Goal: Task Accomplishment & Management: Use online tool/utility

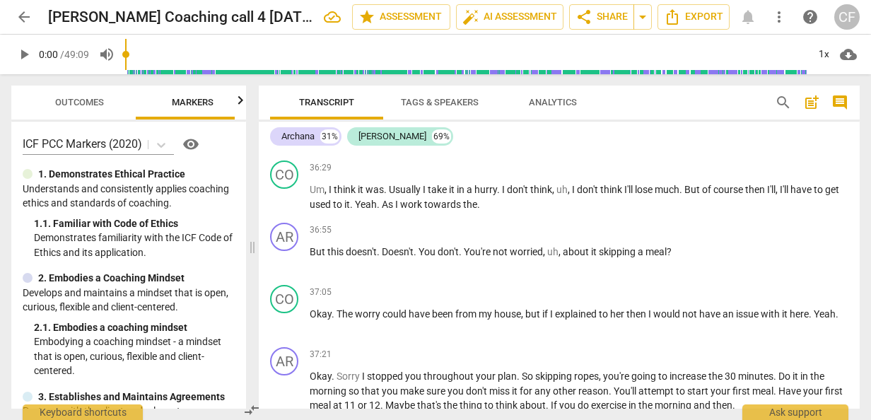
scroll to position [8905, 0]
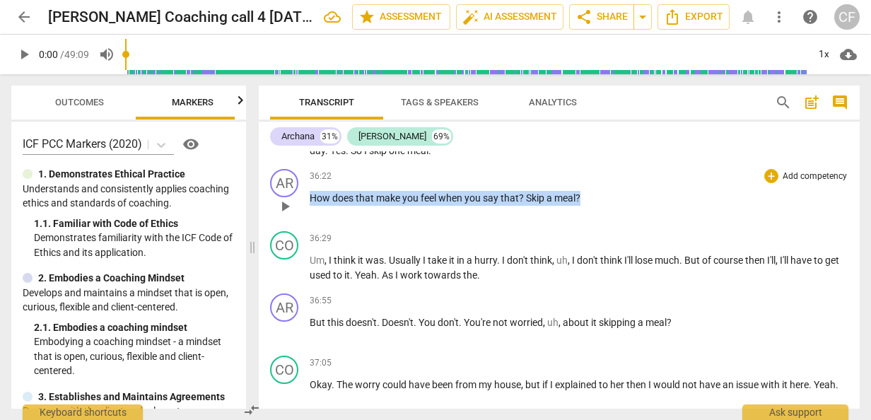
drag, startPoint x: 310, startPoint y: 227, endPoint x: 582, endPoint y: 226, distance: 272.1
click at [582, 206] on p "How does that make you feel when you say that ? Skip a meal ?" at bounding box center [579, 198] width 539 height 15
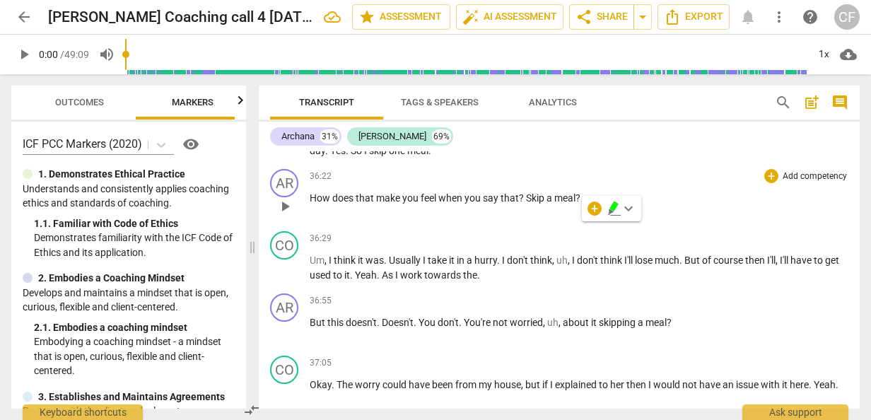
click at [553, 220] on div "36:22 + Add competency keyboard_arrow_right How does that make you feel when yo…" at bounding box center [579, 194] width 539 height 51
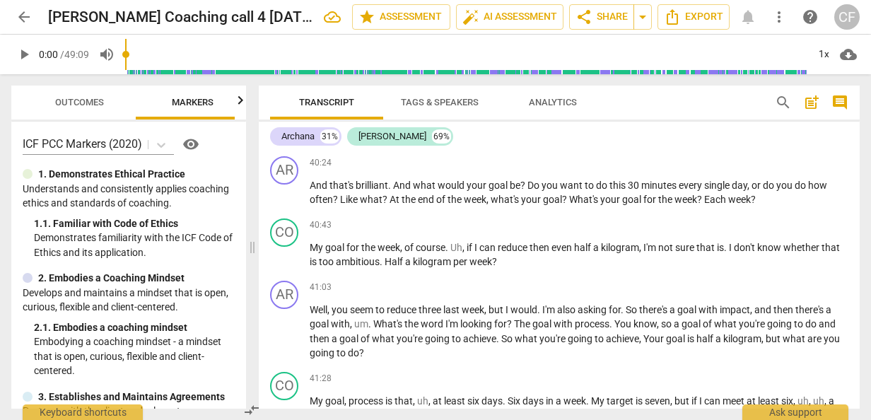
scroll to position [9824, 0]
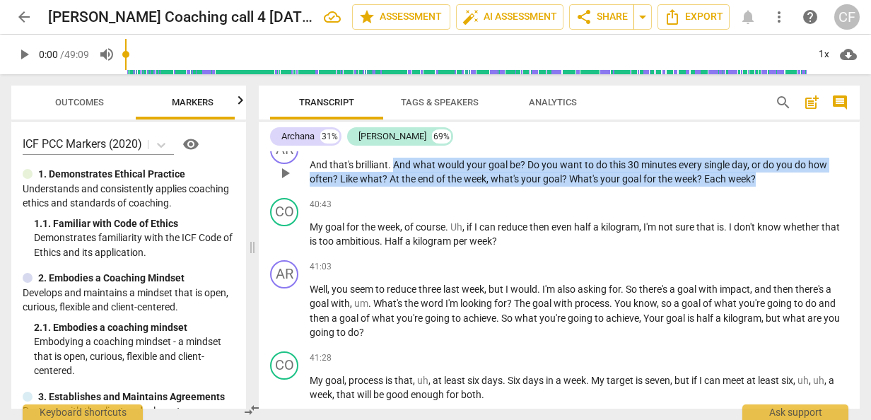
drag, startPoint x: 393, startPoint y: 208, endPoint x: 756, endPoint y: 235, distance: 363.5
click at [756, 192] on div "AR play_arrow pause 40:24 + Add competency keyboard_arrow_right And that's bril…" at bounding box center [559, 161] width 601 height 62
click at [787, 201] on icon "button" at bounding box center [789, 202] width 8 height 10
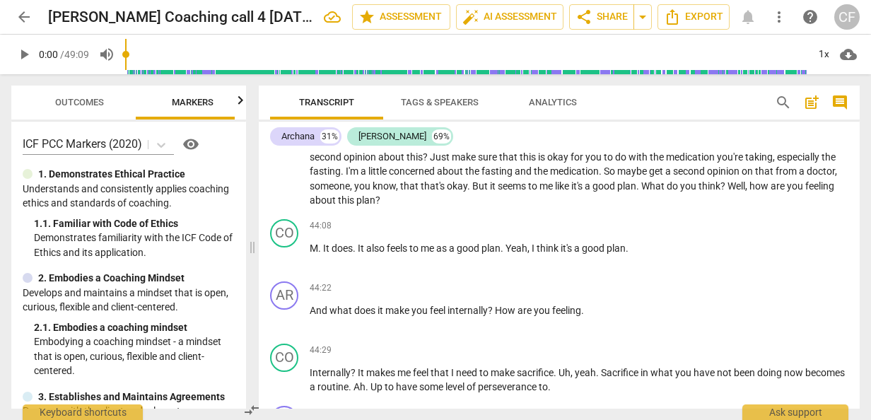
scroll to position [10672, 0]
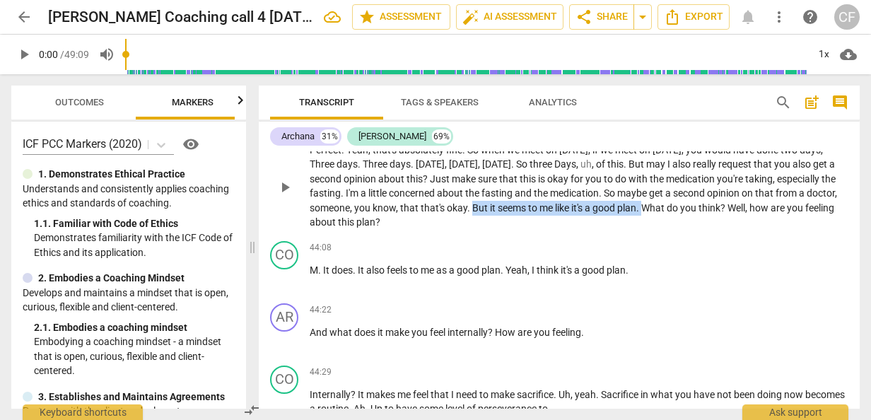
drag, startPoint x: 534, startPoint y: 251, endPoint x: 708, endPoint y: 254, distance: 173.9
click at [708, 230] on p "Perfect . Yeah , that's absolutely fine . So when we meet [DATE] , if we meet […" at bounding box center [579, 186] width 539 height 87
click at [753, 234] on span "keyboard_arrow_down" at bounding box center [755, 232] width 17 height 17
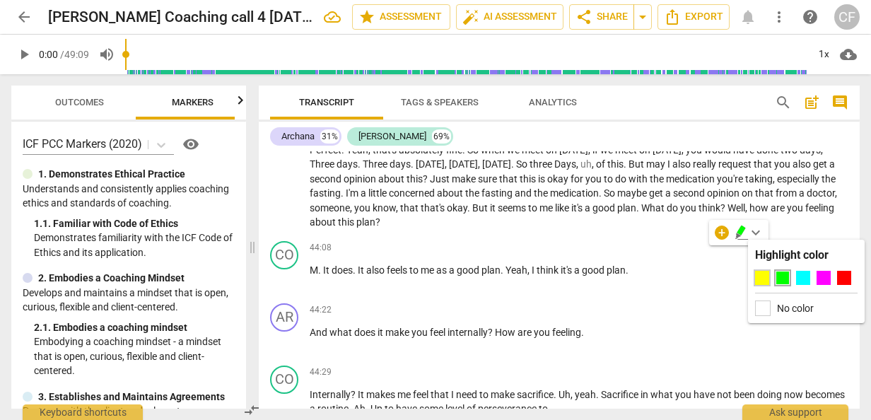
click at [763, 276] on div at bounding box center [762, 278] width 14 height 14
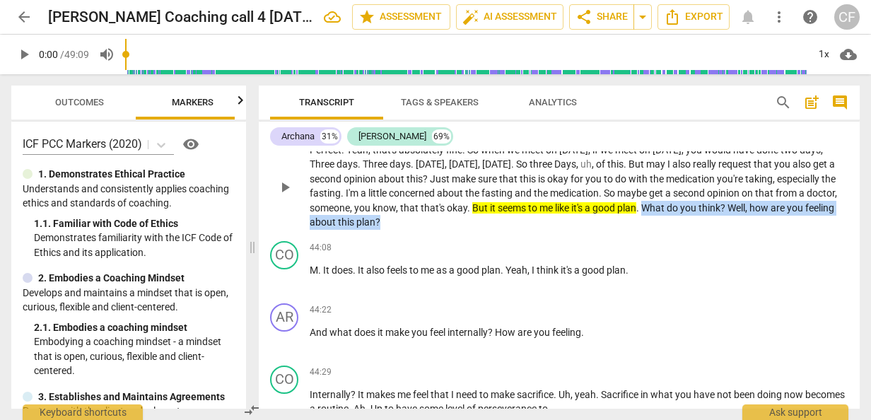
drag, startPoint x: 710, startPoint y: 249, endPoint x: 464, endPoint y: 277, distance: 247.6
click at [464, 235] on div "AR play_arrow pause 43:27 + Add competency keyboard_arrow_right Perfect . Yeah …" at bounding box center [559, 175] width 601 height 120
click at [492, 249] on span "keyboard_arrow_down" at bounding box center [492, 247] width 17 height 17
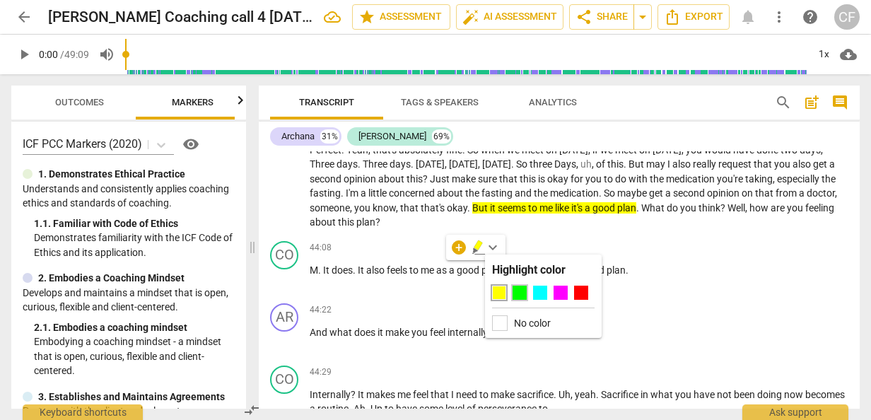
click at [517, 290] on div at bounding box center [519, 293] width 14 height 14
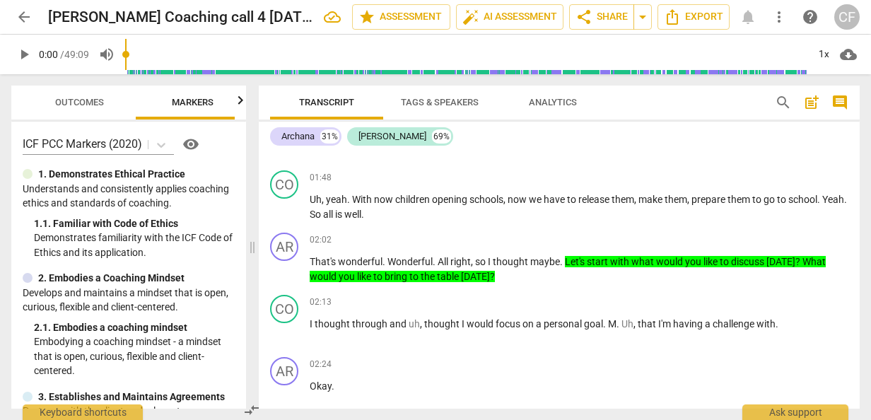
scroll to position [1555, 0]
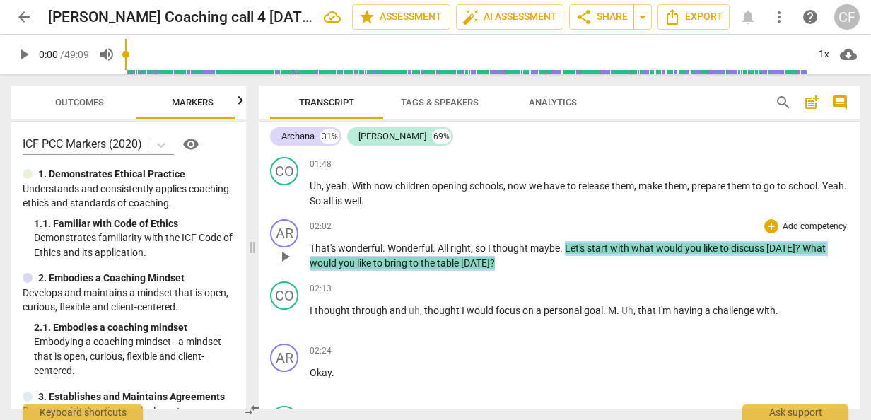
drag, startPoint x: 565, startPoint y: 248, endPoint x: 493, endPoint y: 261, distance: 73.2
click at [493, 261] on p "That's wonderful . Wonderful . All right , so I thought maybe . Let's start wit…" at bounding box center [579, 255] width 539 height 29
copy p "Let's start with what would you like to discuss [DATE] ? What would you like to…"
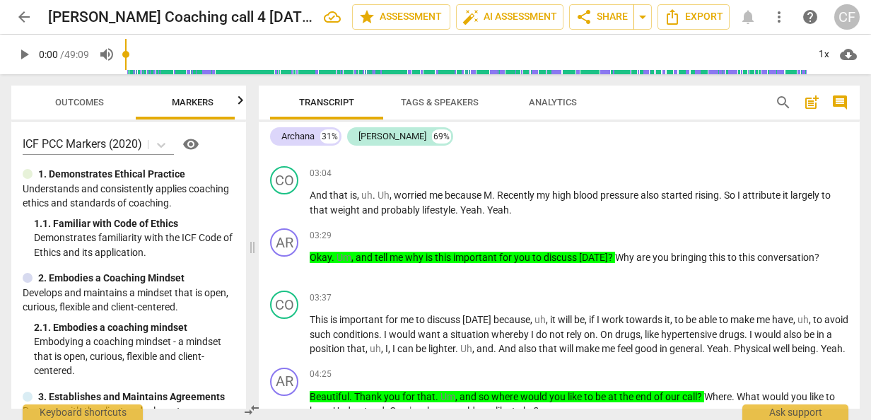
scroll to position [2050, 0]
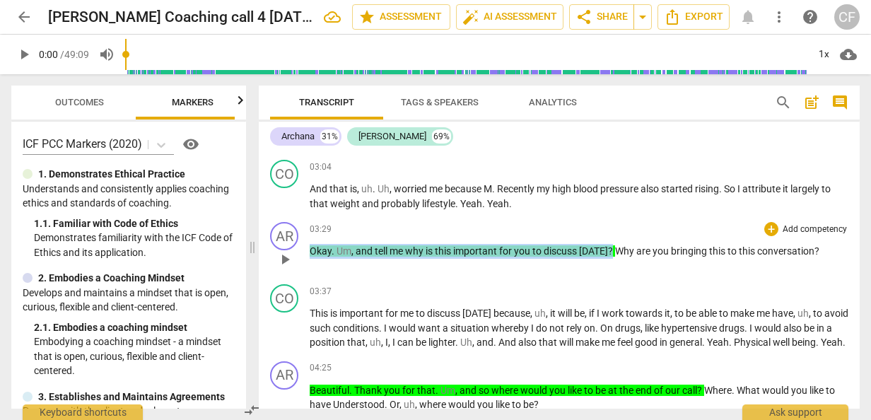
drag, startPoint x: 312, startPoint y: 251, endPoint x: 610, endPoint y: 254, distance: 297.6
click at [610, 254] on p "Okay . Um , and tell me why is this important for you to discuss [DATE] ? Why a…" at bounding box center [579, 251] width 539 height 15
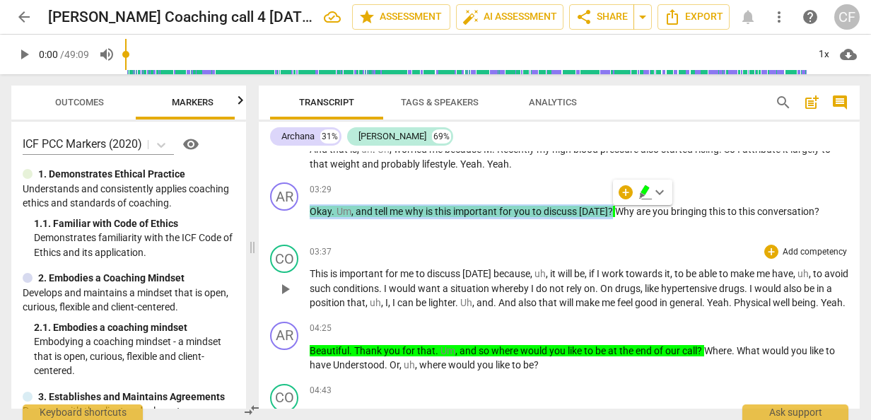
scroll to position [2120, 0]
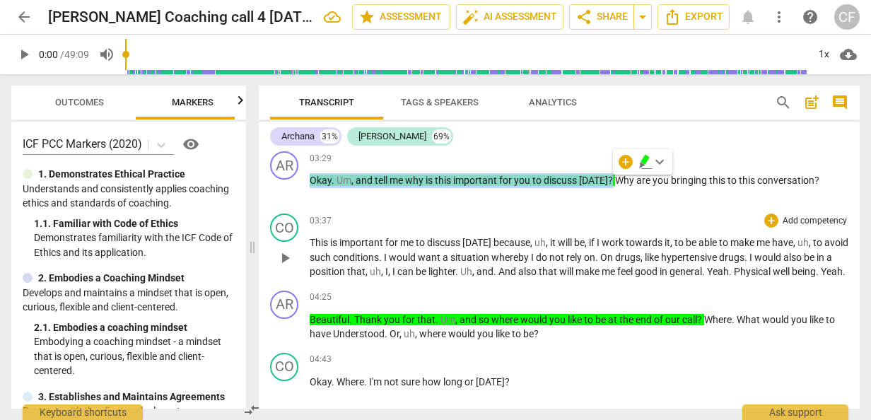
copy p "Okay . Um , and tell me why is this important for you to discuss [DATE] ?"
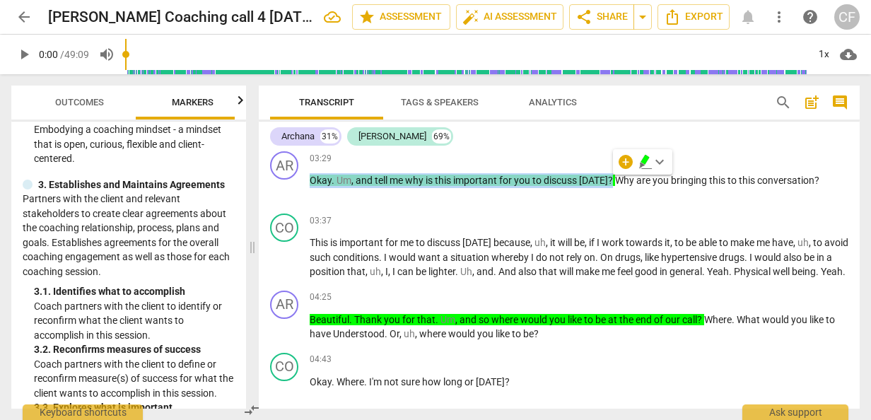
scroll to position [283, 0]
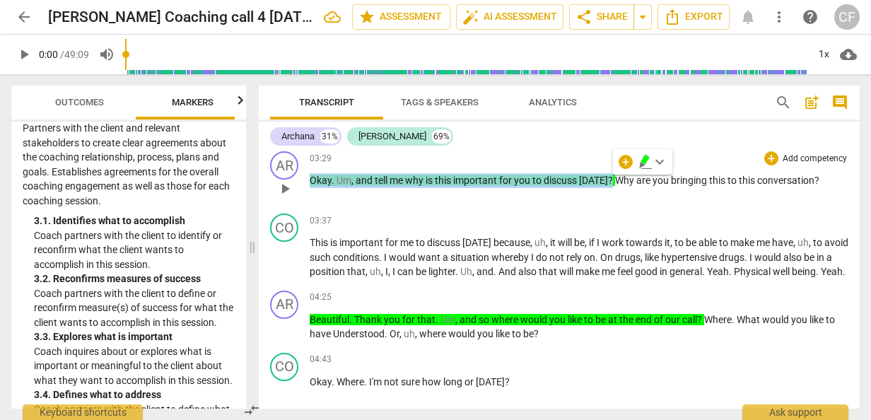
copy p "Okay . Um , and tell me why is this important for you to discuss [DATE] ?"
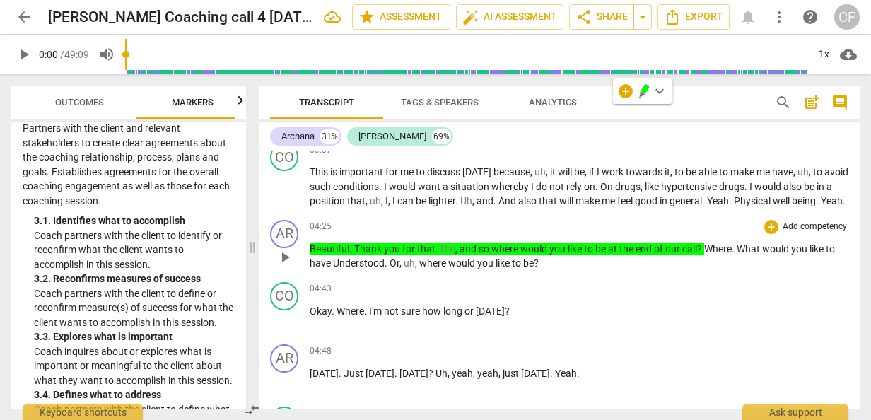
click at [354, 254] on span "Thank" at bounding box center [369, 248] width 30 height 11
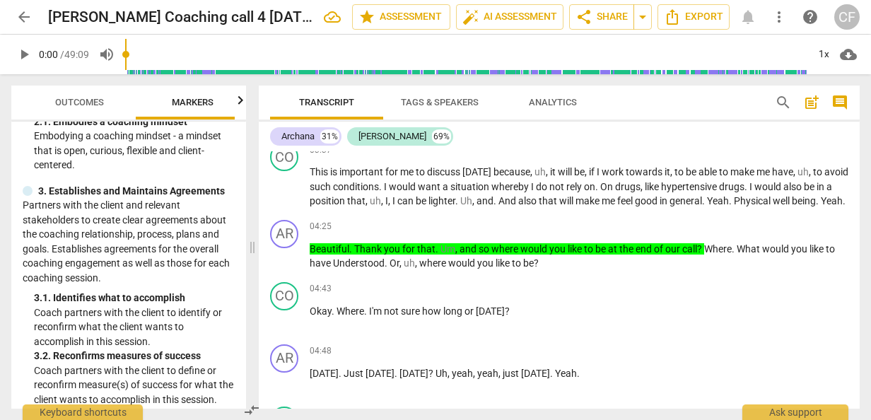
scroll to position [212, 0]
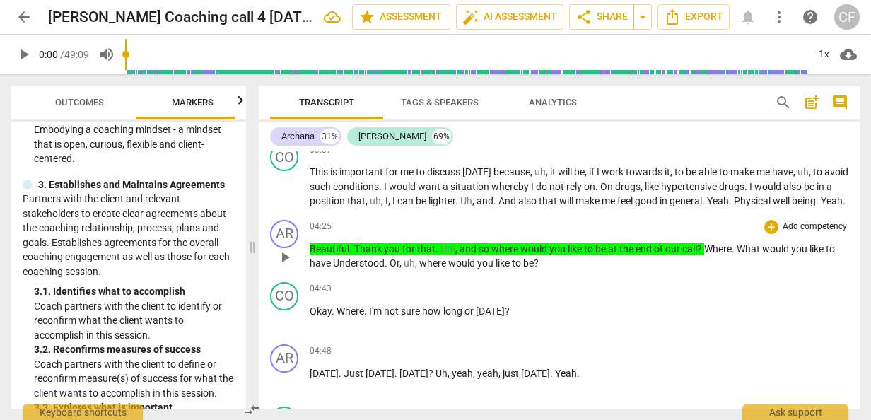
click at [308, 260] on div "AR play_arrow pause" at bounding box center [290, 245] width 40 height 51
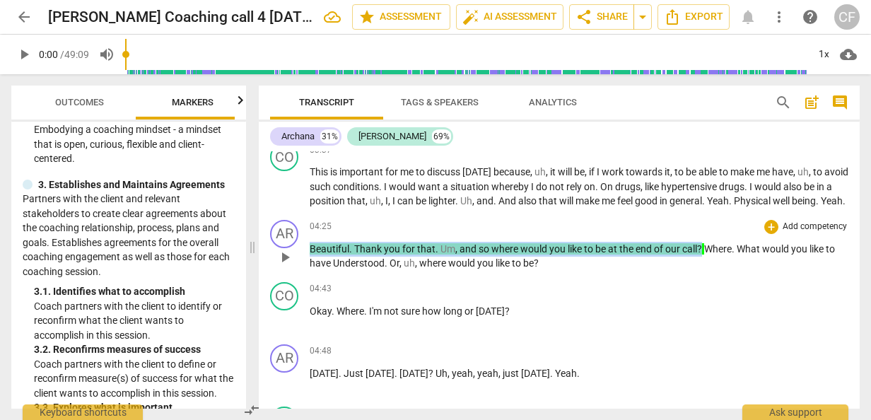
drag, startPoint x: 311, startPoint y: 262, endPoint x: 701, endPoint y: 263, distance: 390.1
click at [701, 263] on p "Beautiful . Thank you for that . Um , and so where would you like to be at the …" at bounding box center [579, 256] width 539 height 29
copy p "Beautiful . Thank you for that . Um , and so where would you like to be at the …"
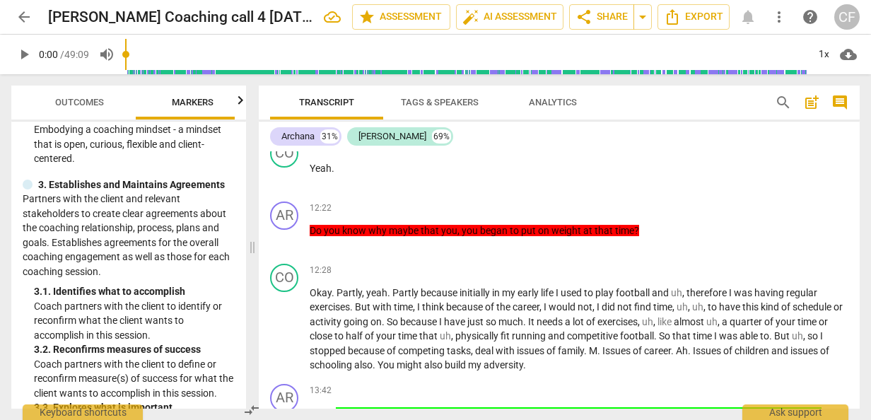
scroll to position [3746, 0]
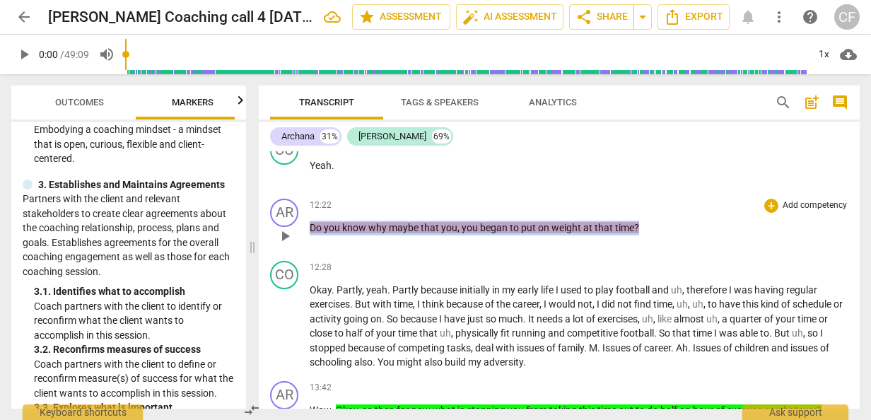
drag, startPoint x: 310, startPoint y: 242, endPoint x: 637, endPoint y: 261, distance: 327.1
click at [637, 249] on div "12:22 + Add competency keyboard_arrow_right Do you know why maybe that you , yo…" at bounding box center [579, 224] width 539 height 51
copy p "Do you know why maybe that you , you began to put on weight at that time ?"
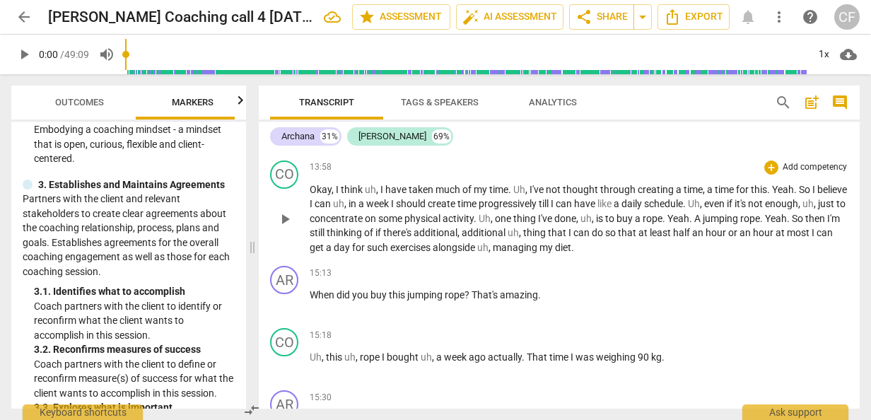
scroll to position [3958, 0]
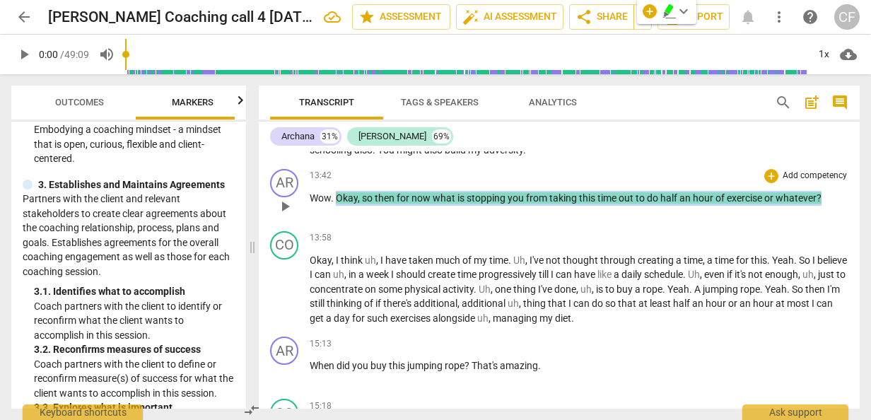
drag, startPoint x: 338, startPoint y: 214, endPoint x: 823, endPoint y: 221, distance: 484.9
click at [823, 220] on div "13:42 + Add competency keyboard_arrow_right Wow . Okay , so then for now what i…" at bounding box center [579, 194] width 539 height 51
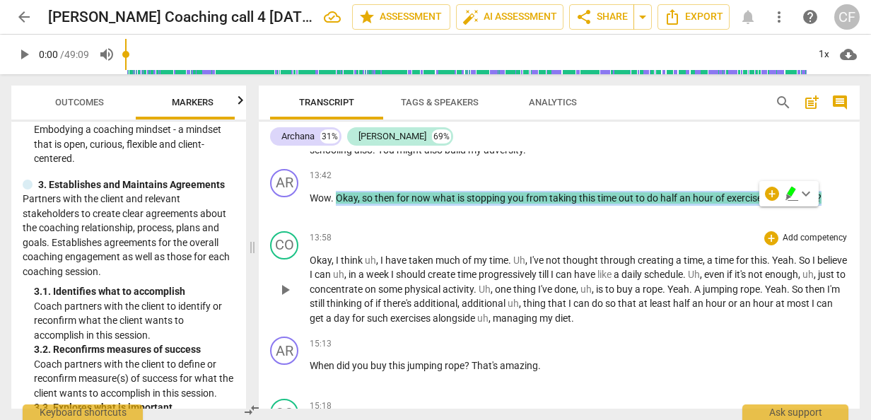
copy p "Okay , so then for now what is stopping you from taking this time out to do hal…"
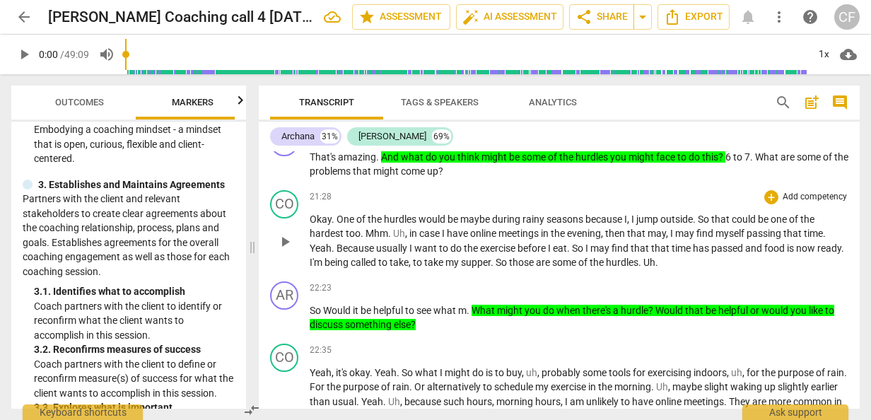
scroll to position [5937, 0]
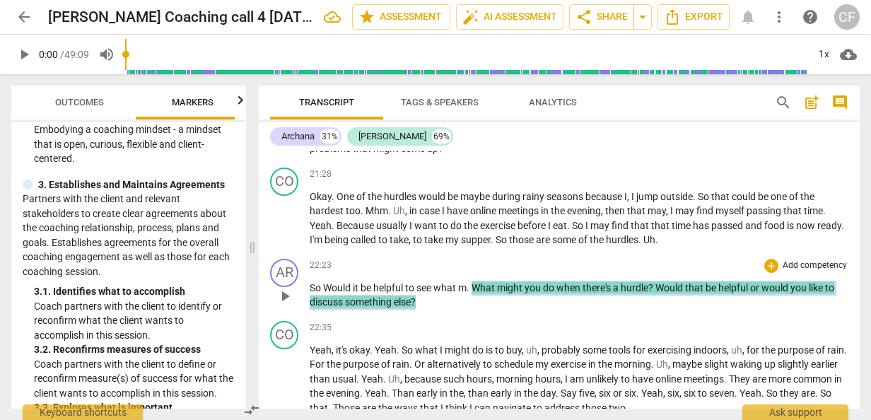
drag, startPoint x: 474, startPoint y: 302, endPoint x: 418, endPoint y: 322, distance: 59.2
click at [418, 310] on p "So Would it be helpful to see what m . What might you do when there's a hurdle …" at bounding box center [579, 295] width 539 height 29
copy p "What might you do when there's a hurdle ? Would that be helpful or would you li…"
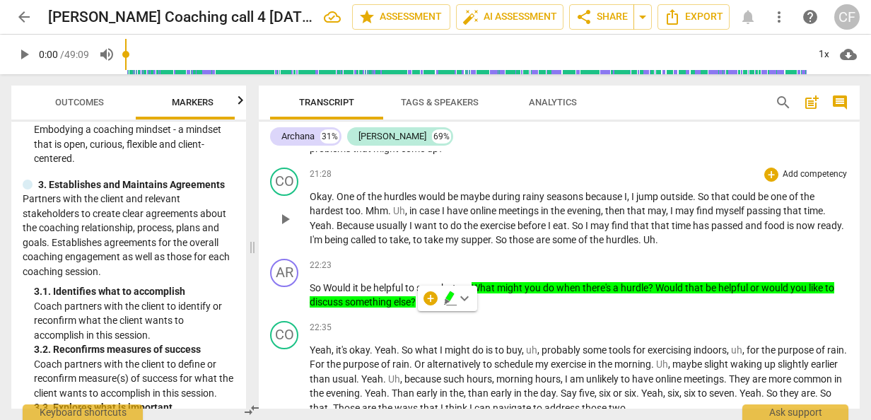
click at [546, 231] on span "before" at bounding box center [532, 225] width 30 height 11
click at [780, 18] on span "more_vert" at bounding box center [778, 16] width 17 height 17
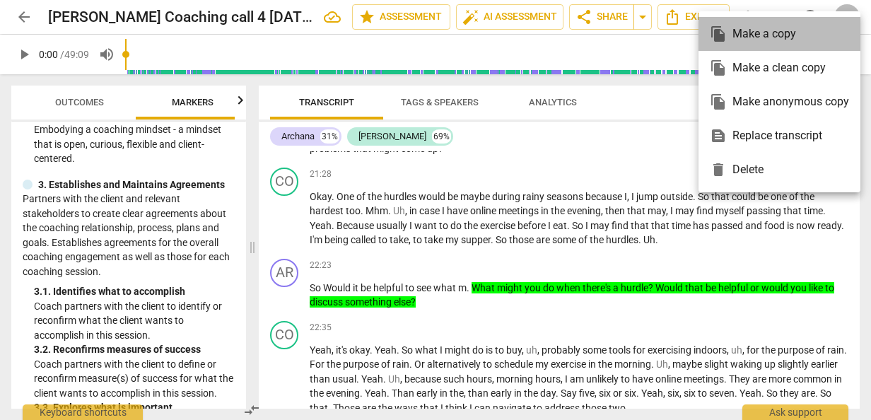
click at [780, 18] on div "file_copy Make a copy" at bounding box center [779, 34] width 139 height 34
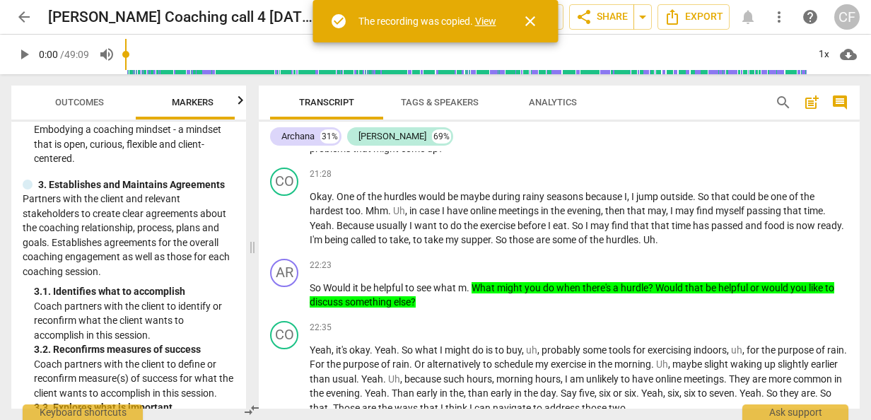
click at [529, 18] on span "close" at bounding box center [530, 21] width 17 height 17
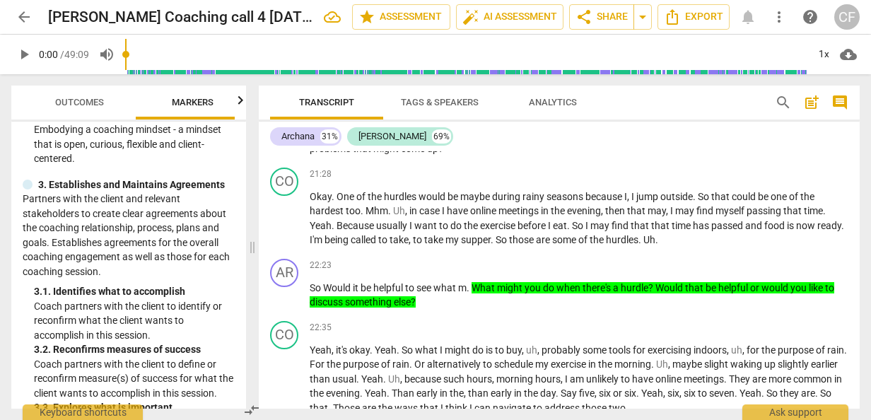
click at [847, 20] on div "CF" at bounding box center [846, 16] width 25 height 25
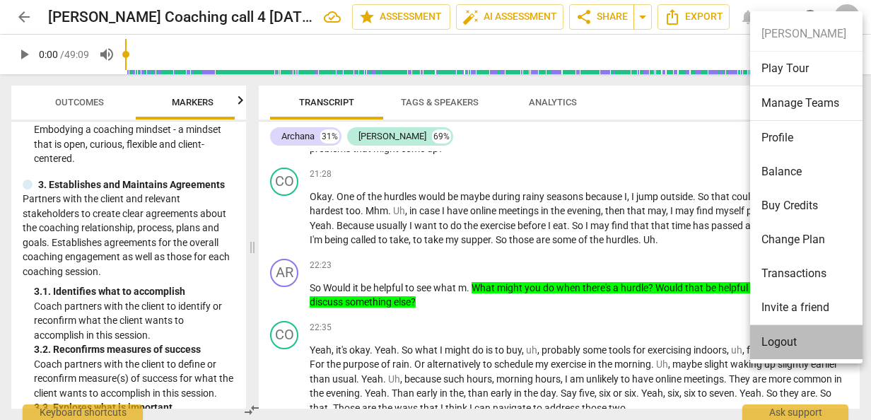
click at [777, 338] on li "Logout" at bounding box center [808, 342] width 117 height 34
